Goal: Task Accomplishment & Management: Manage account settings

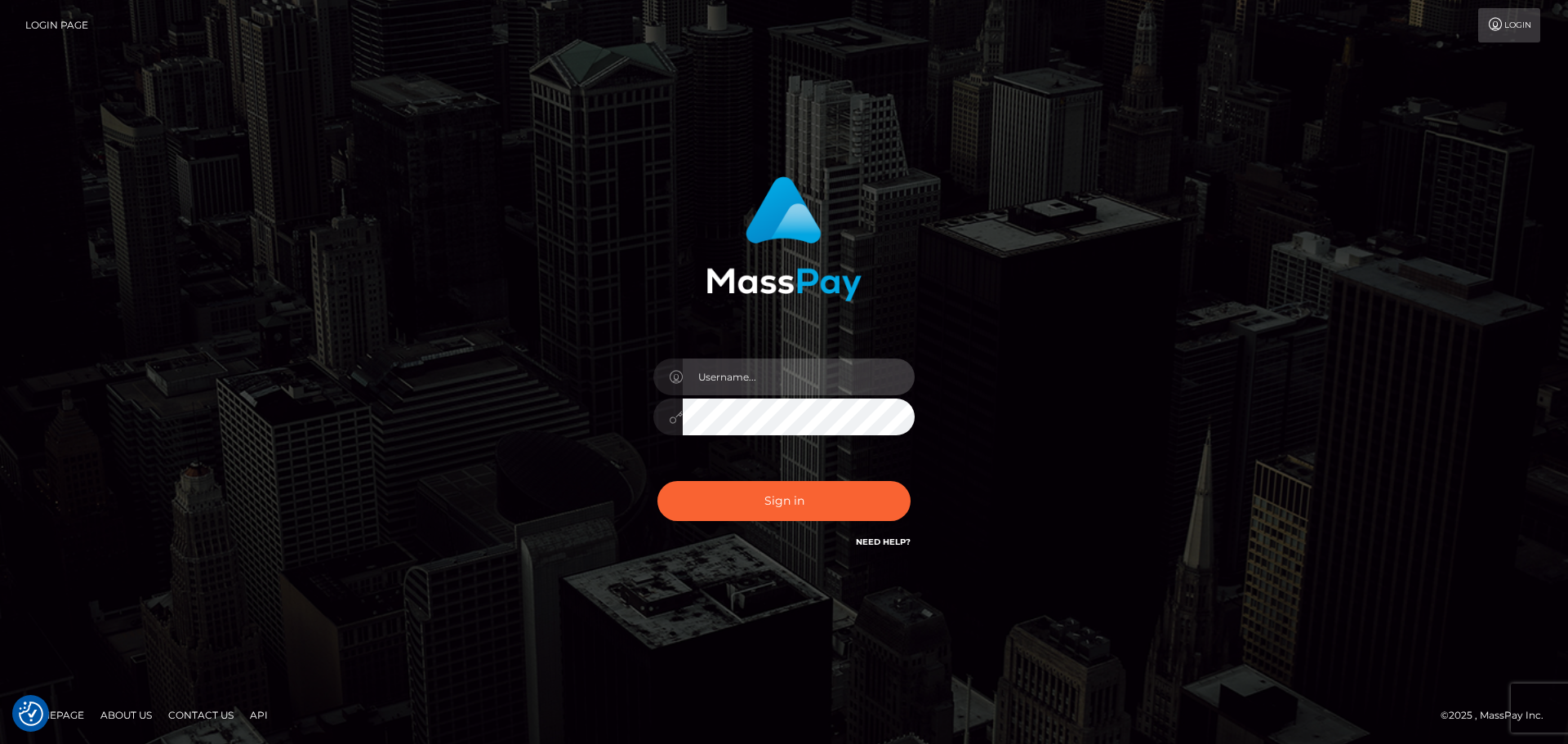
click at [778, 385] on input "text" at bounding box center [798, 376] width 232 height 37
click at [901, 353] on div at bounding box center [784, 409] width 286 height 125
click at [824, 373] on input "text" at bounding box center [798, 376] width 232 height 37
click at [0, 743] on com-1password-button at bounding box center [0, 744] width 0 height 0
type input "dawson.throne"
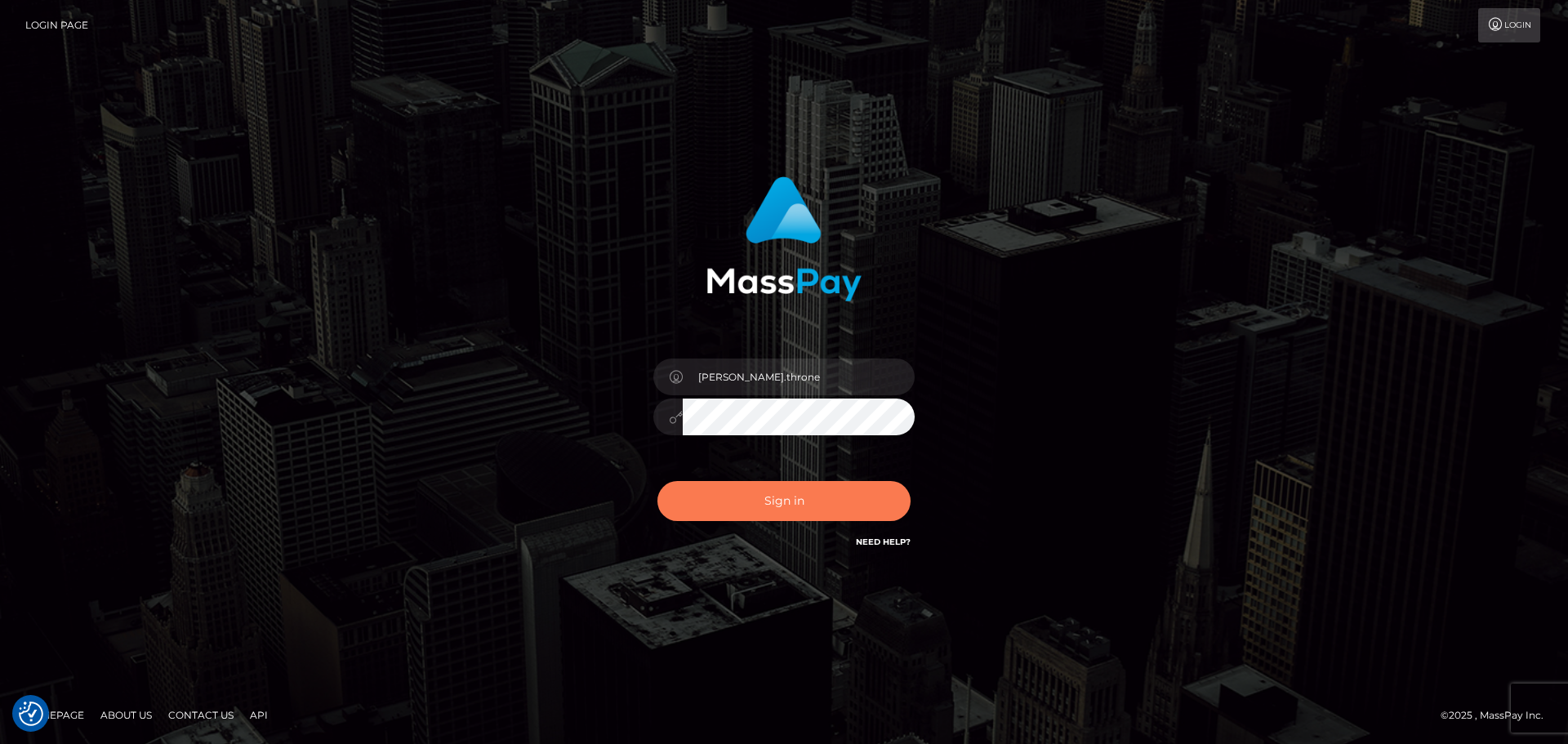
click at [822, 515] on button "Sign in" at bounding box center [783, 501] width 253 height 40
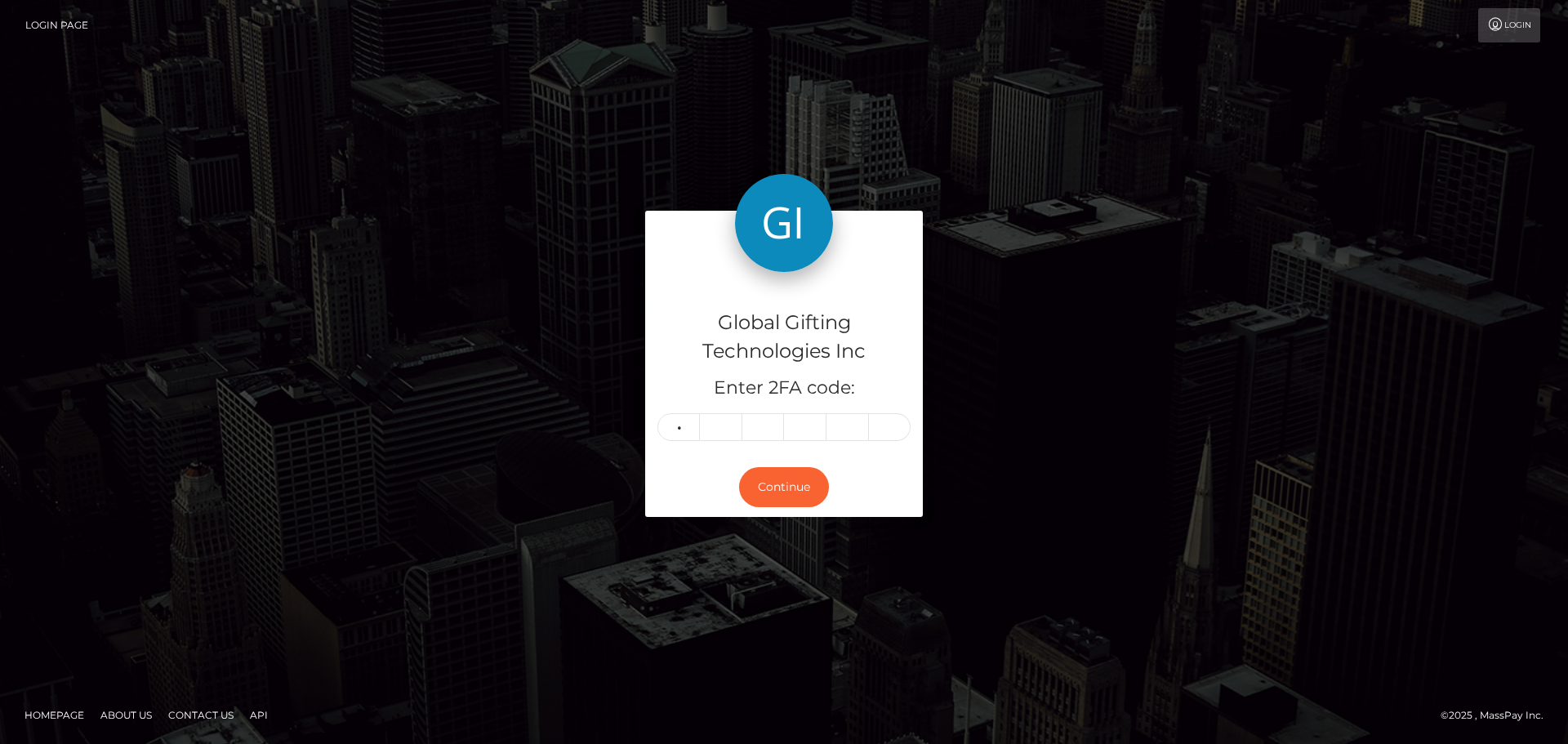
type input "5"
type input "2"
type input "1"
type input "0"
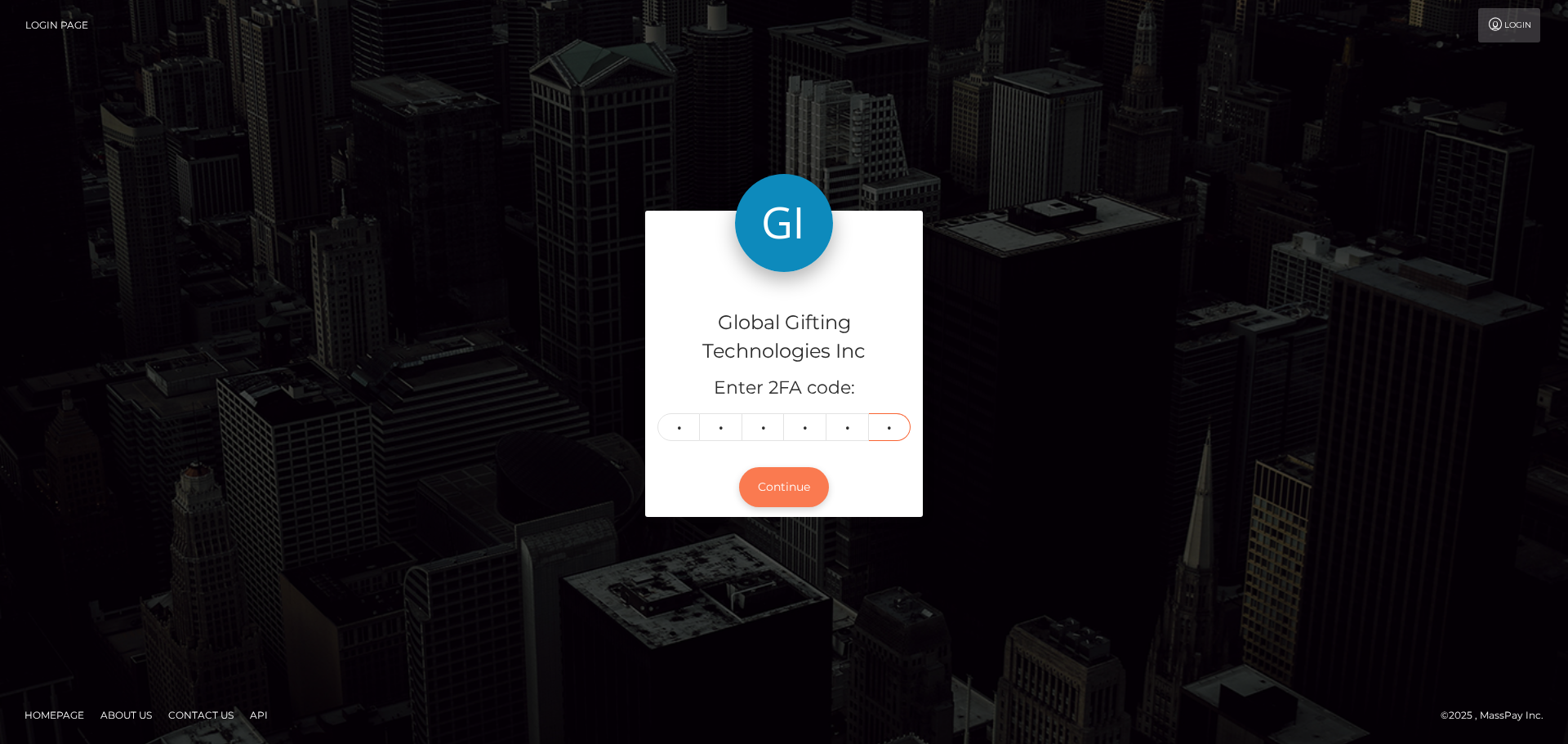
type input "8"
click at [784, 493] on button "Continue" at bounding box center [784, 487] width 90 height 40
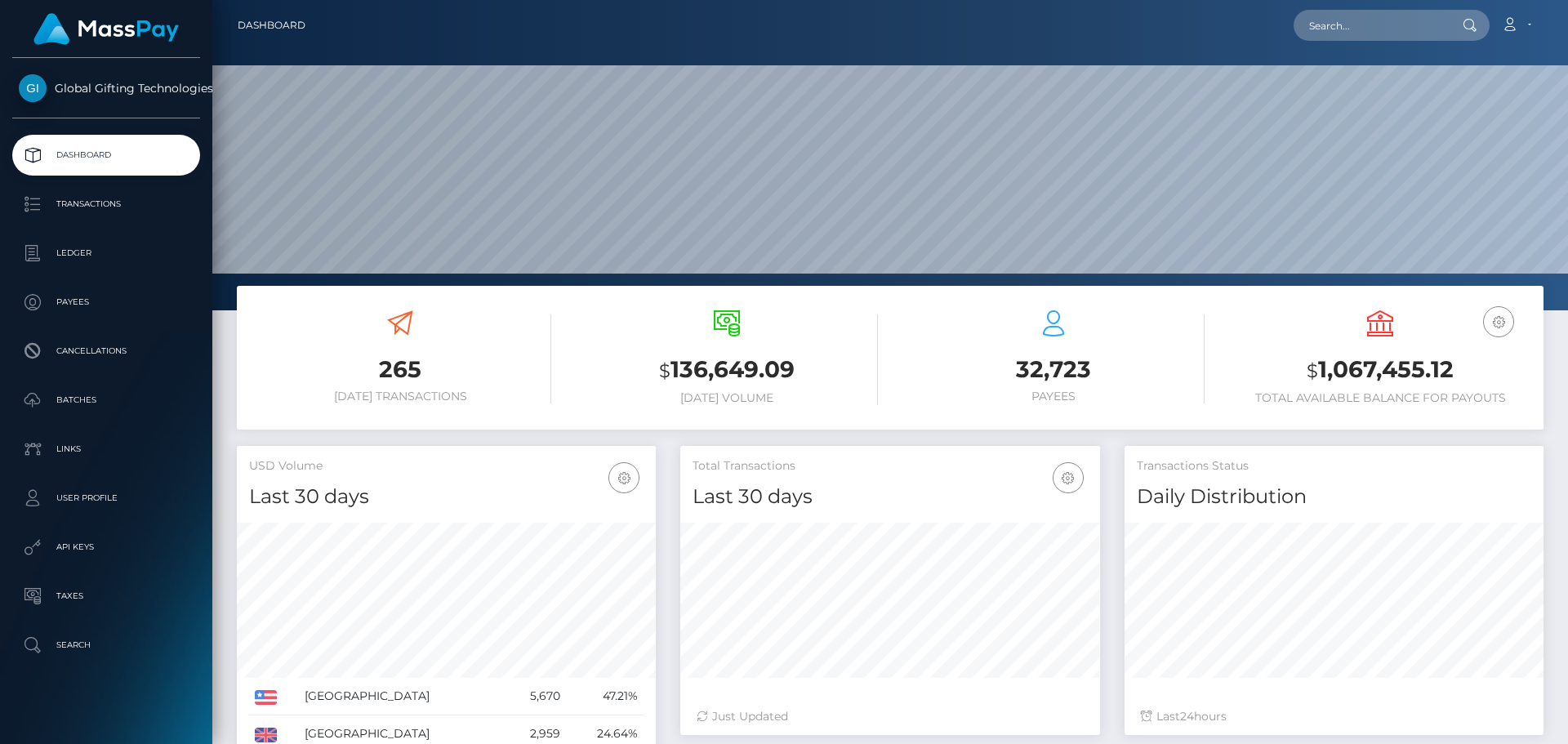
scroll to position [290, 420]
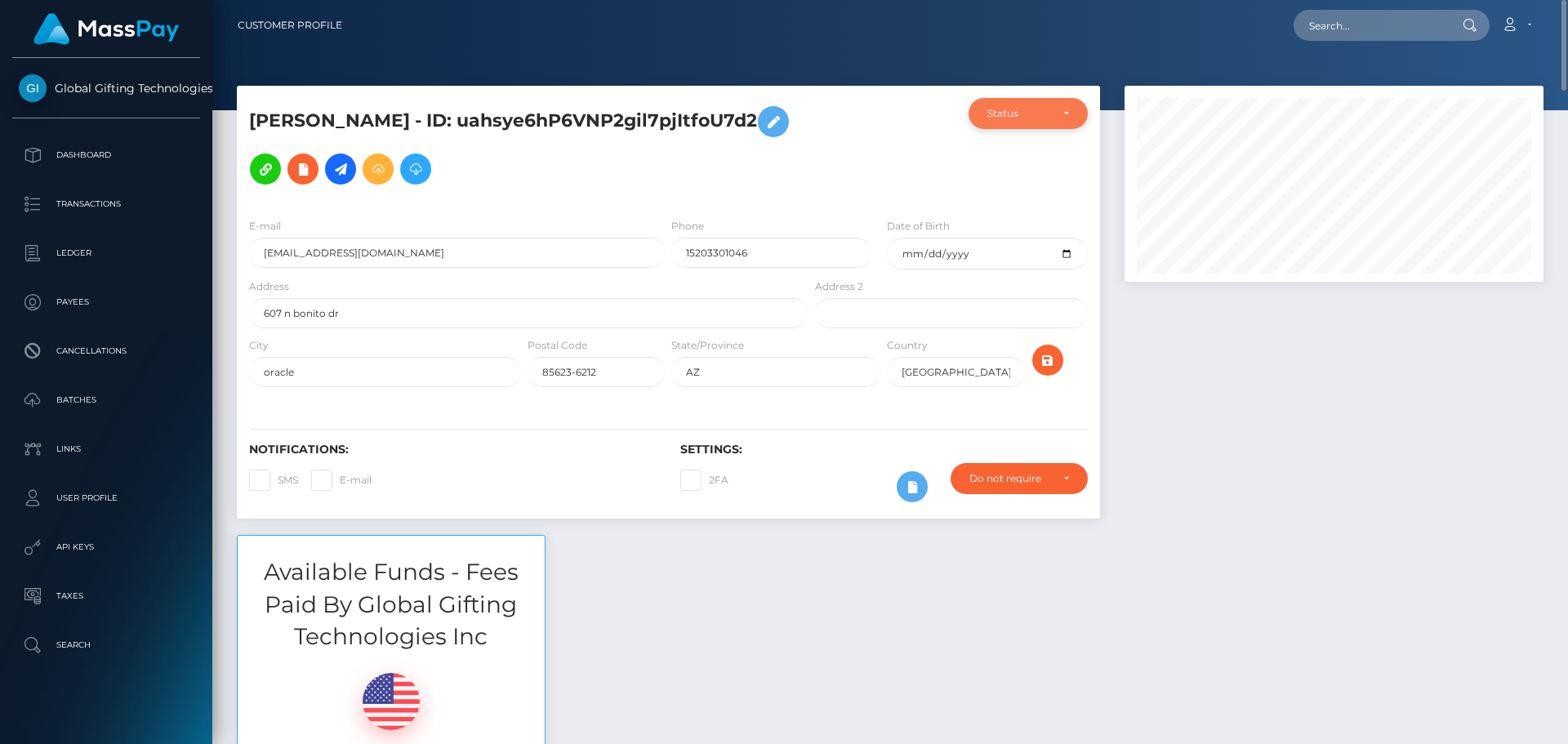
click at [1065, 116] on div "Status" at bounding box center [1028, 113] width 82 height 13
click at [1070, 113] on div "Status" at bounding box center [1028, 113] width 119 height 31
